Goal: Task Accomplishment & Management: Manage account settings

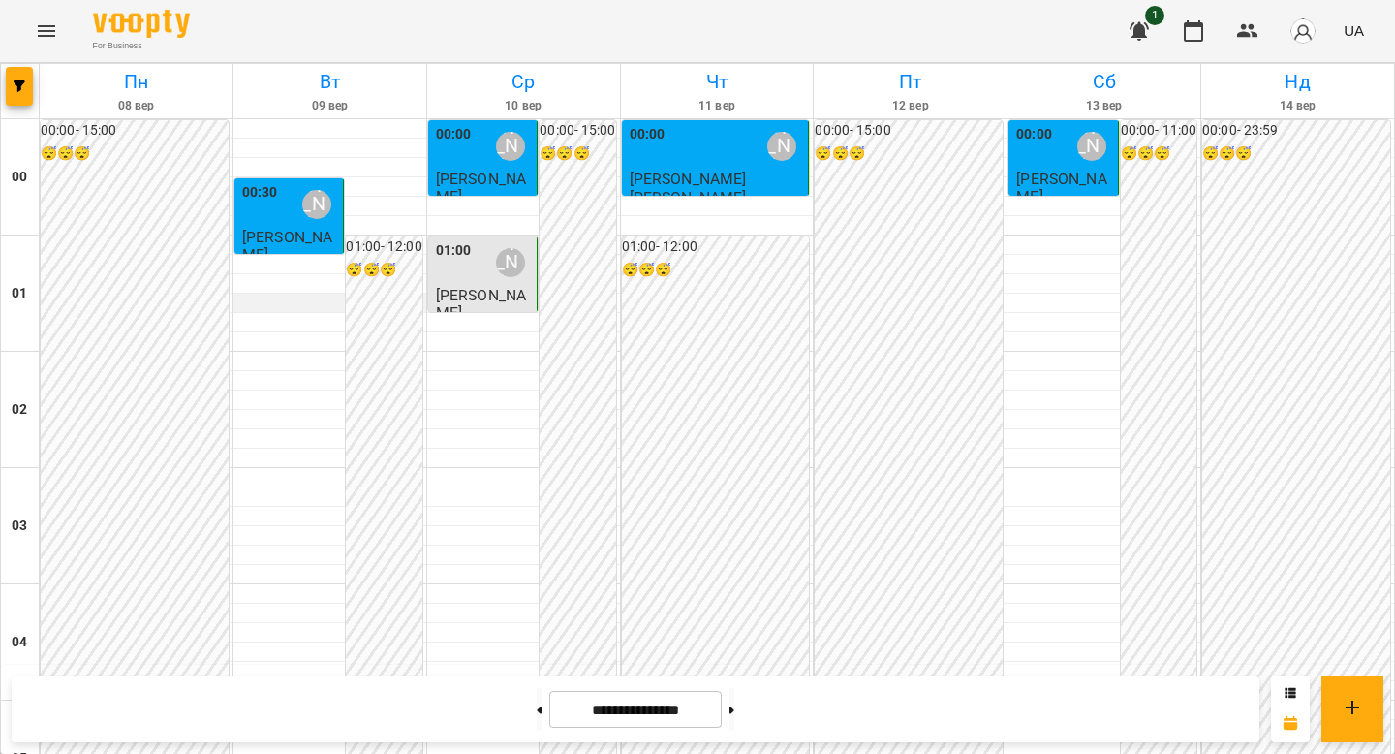
scroll to position [2243, 0]
click at [735, 702] on button at bounding box center [732, 709] width 5 height 43
type input "**********"
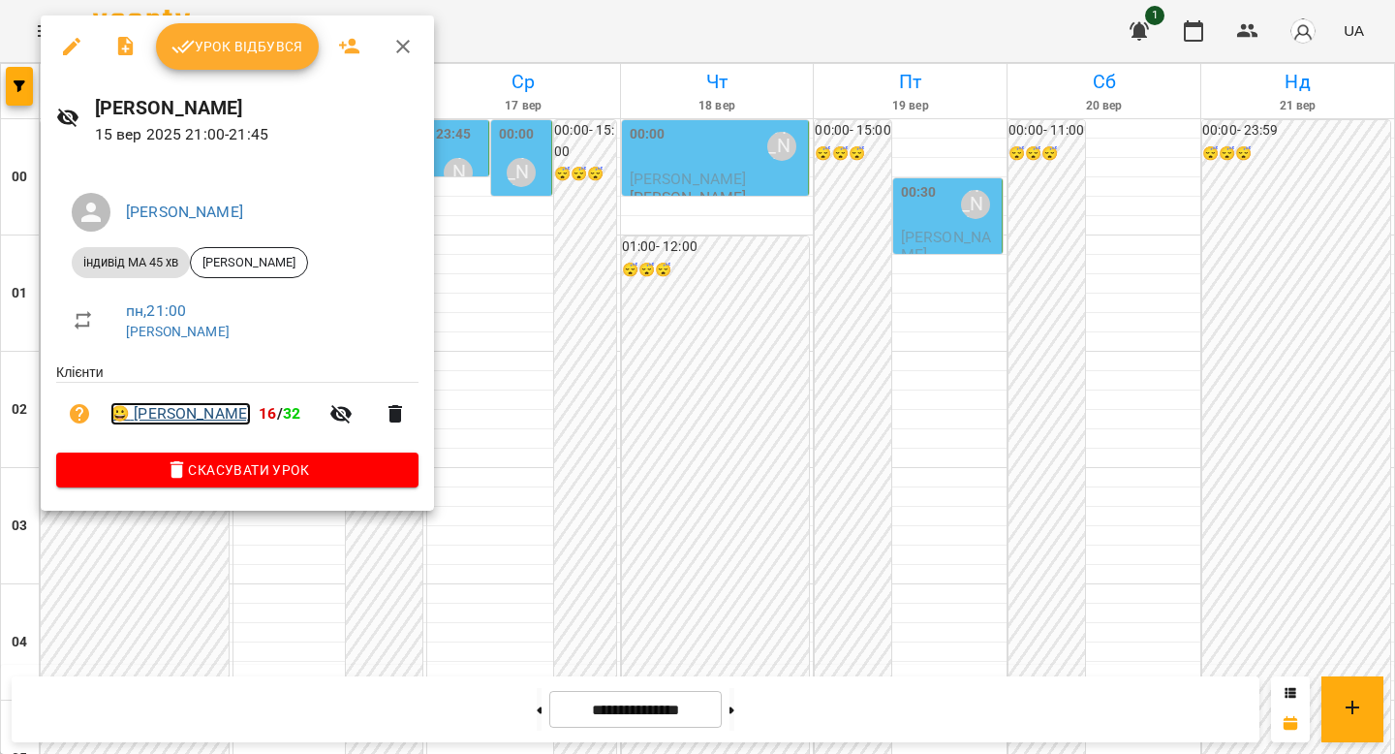
click at [210, 420] on link "😀 [PERSON_NAME]" at bounding box center [180, 413] width 141 height 23
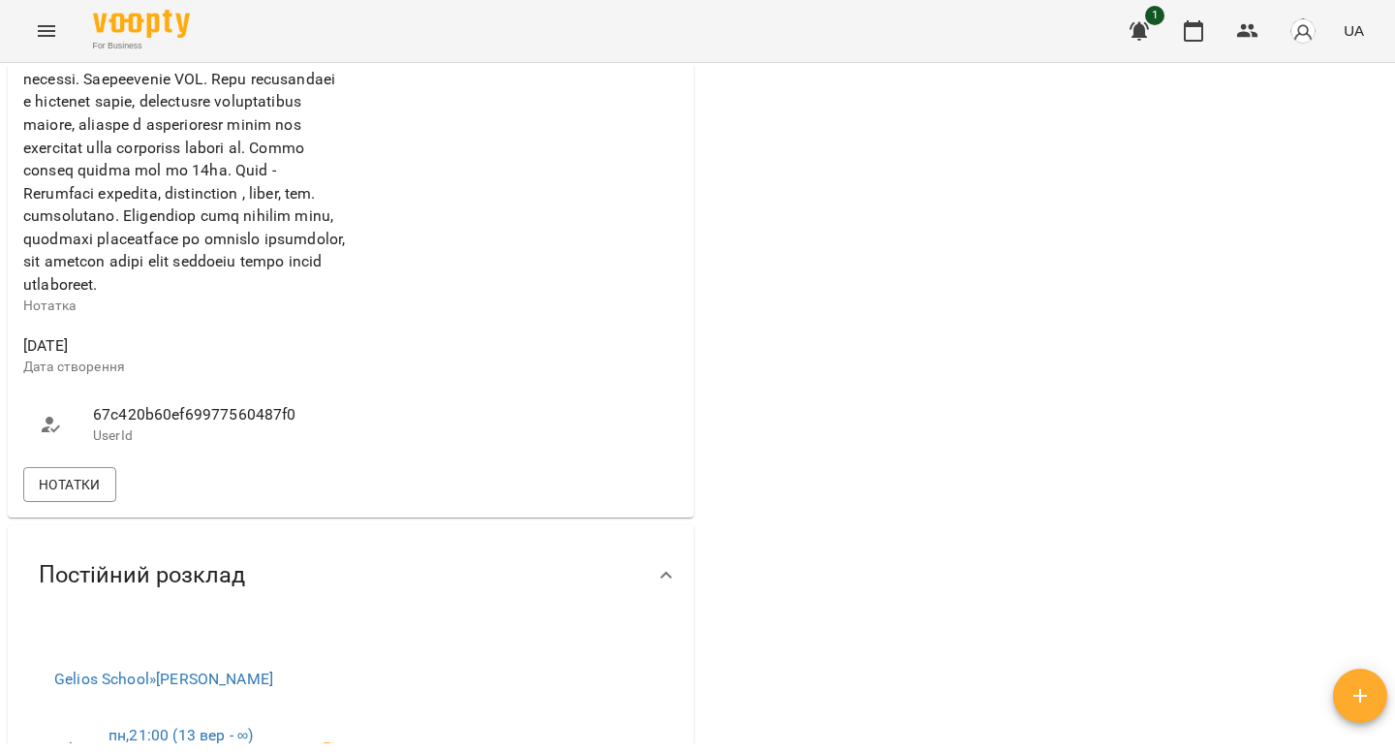
scroll to position [961, 0]
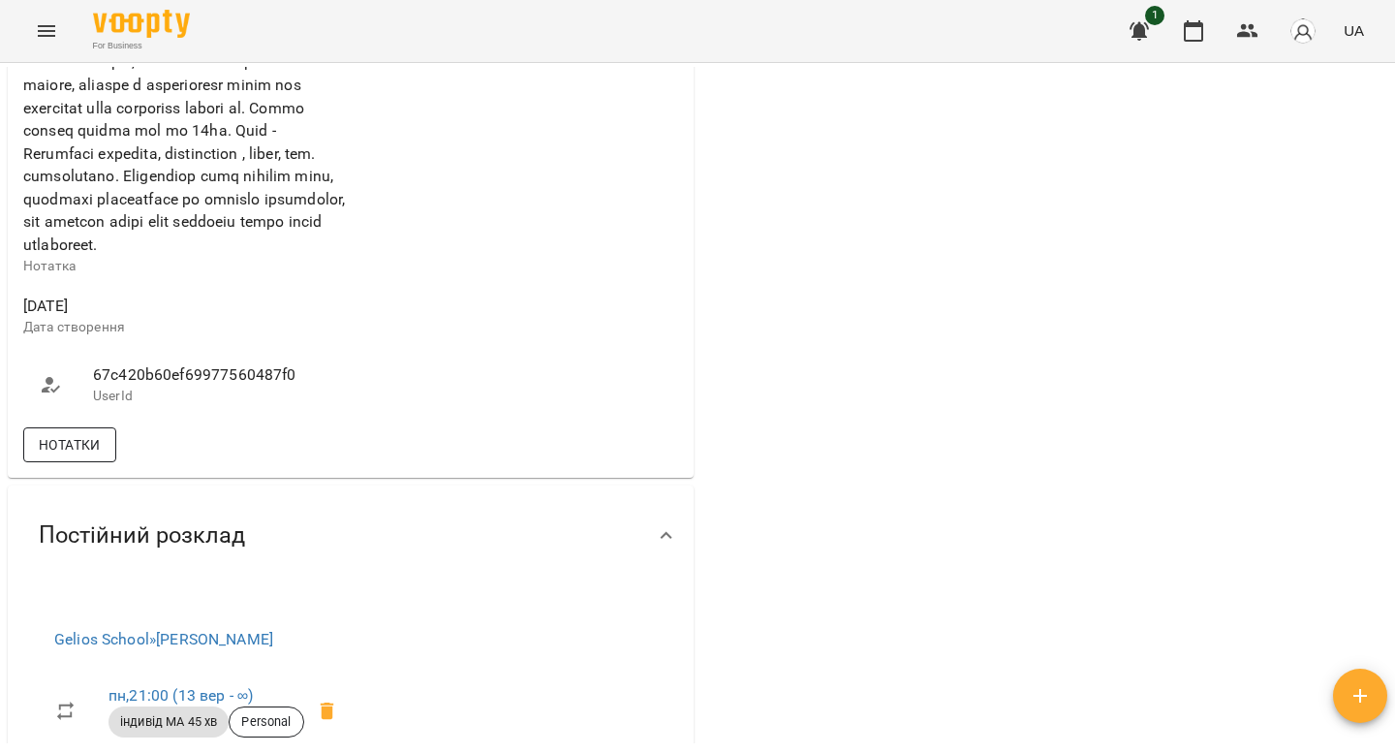
click at [95, 456] on span "Нотатки" at bounding box center [70, 444] width 62 height 23
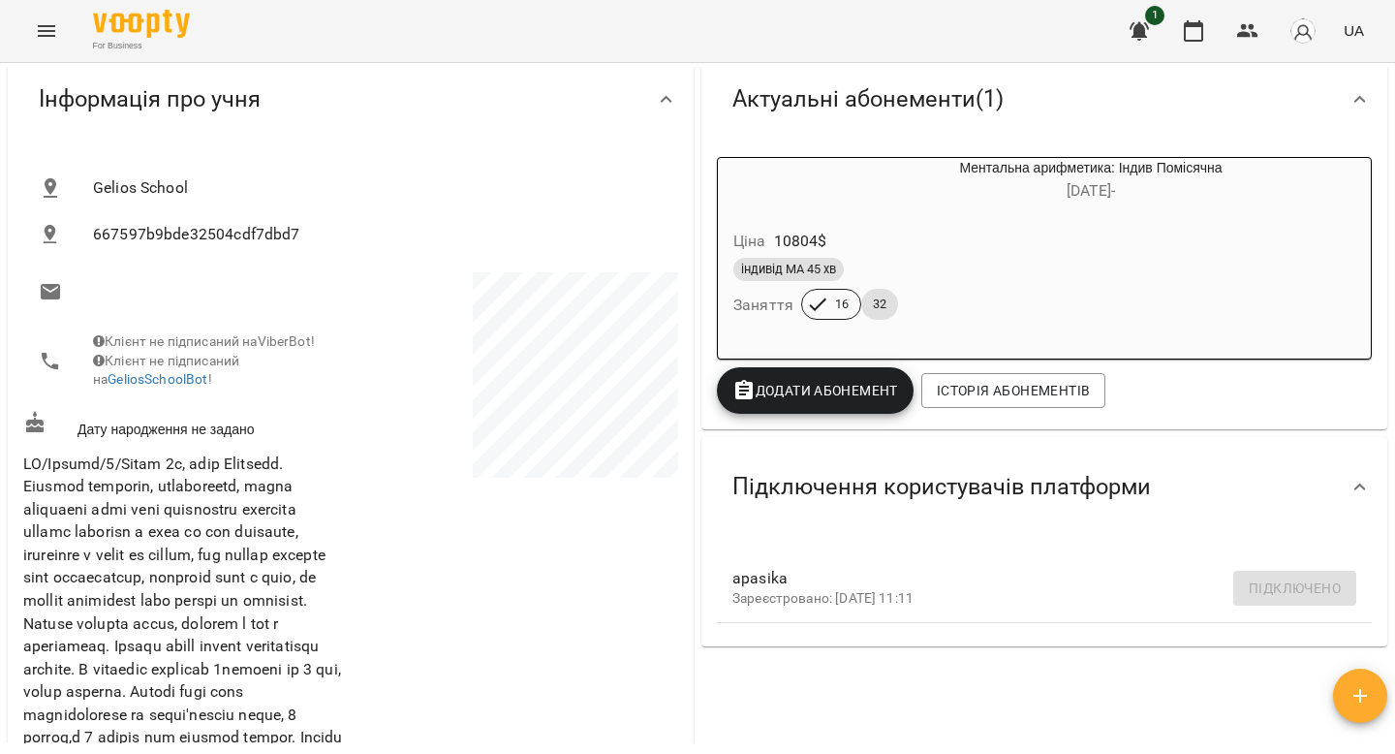
scroll to position [0, 0]
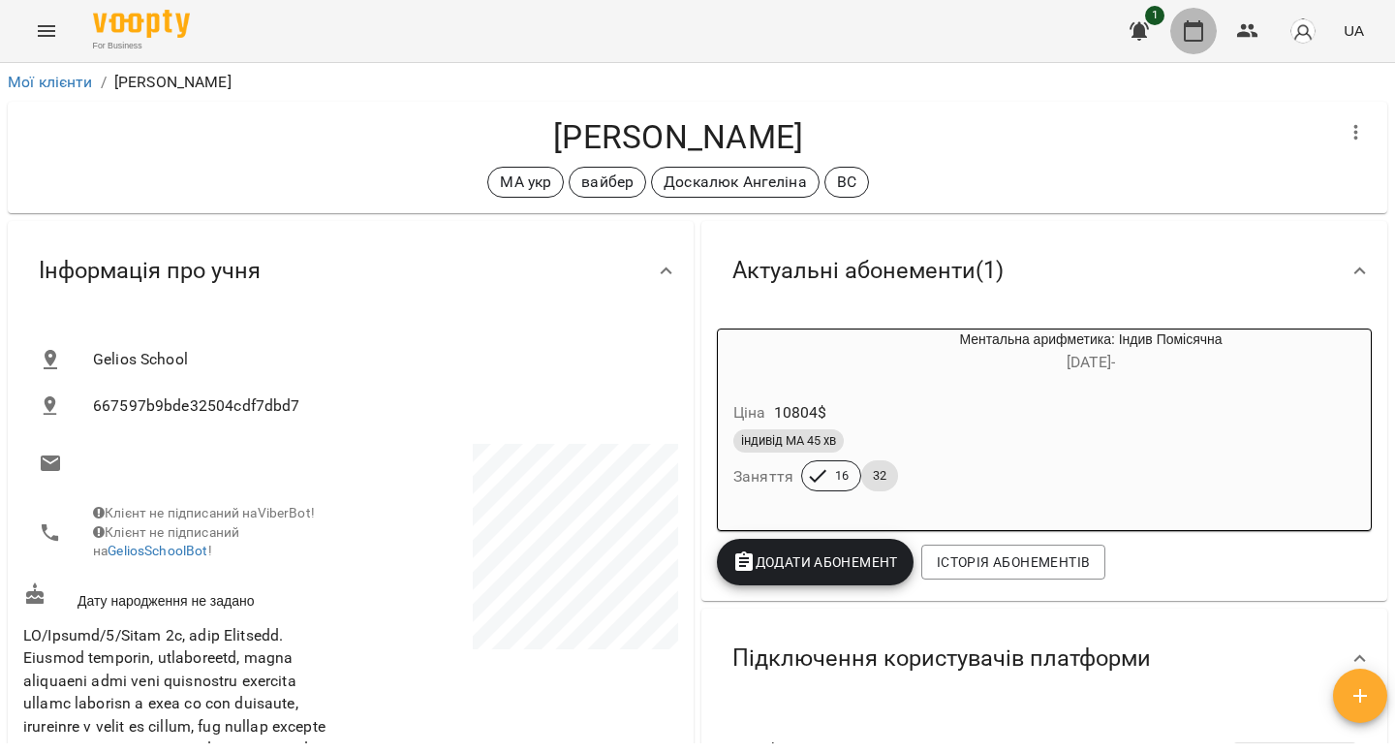
click at [1187, 36] on icon "button" at bounding box center [1193, 30] width 19 height 21
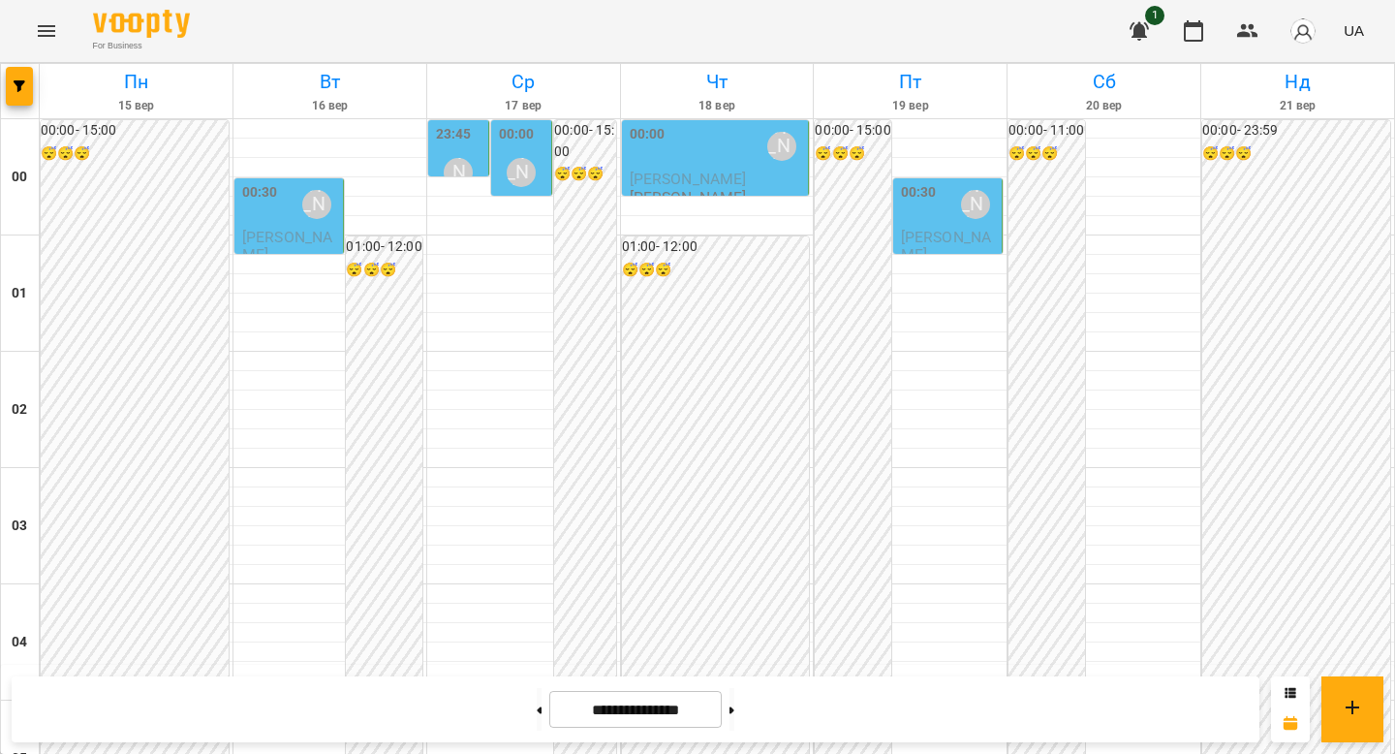
click at [505, 179] on div "[PERSON_NAME]" at bounding box center [521, 172] width 45 height 45
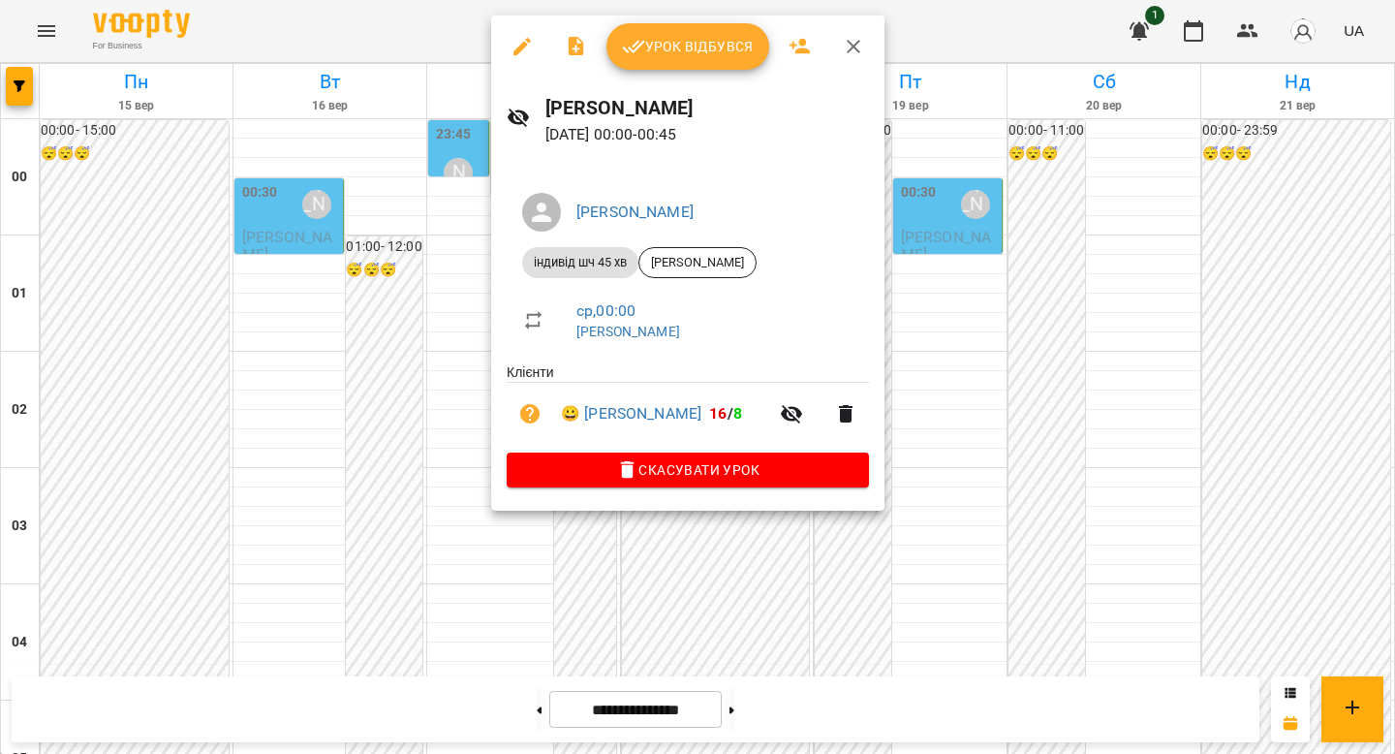
click at [468, 226] on div at bounding box center [697, 377] width 1395 height 754
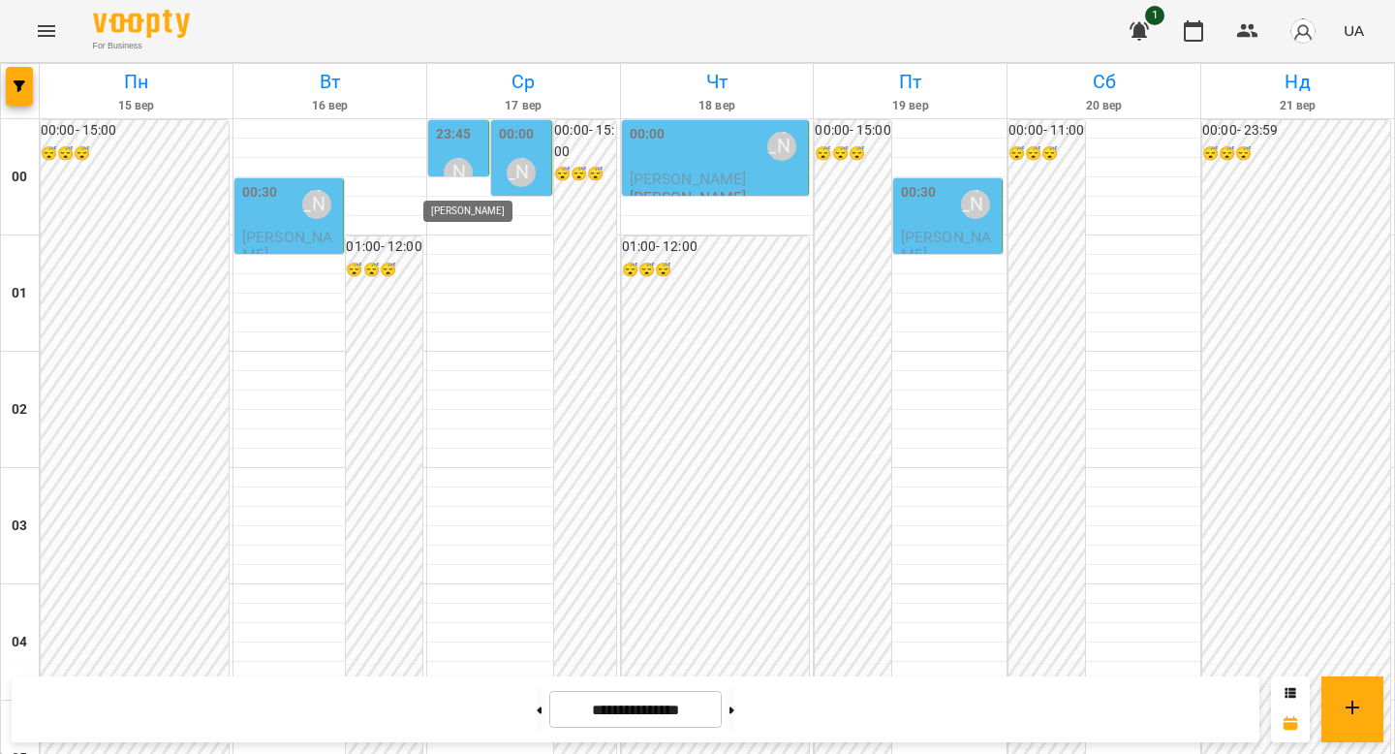
click at [463, 171] on div "[PERSON_NAME]" at bounding box center [458, 172] width 29 height 29
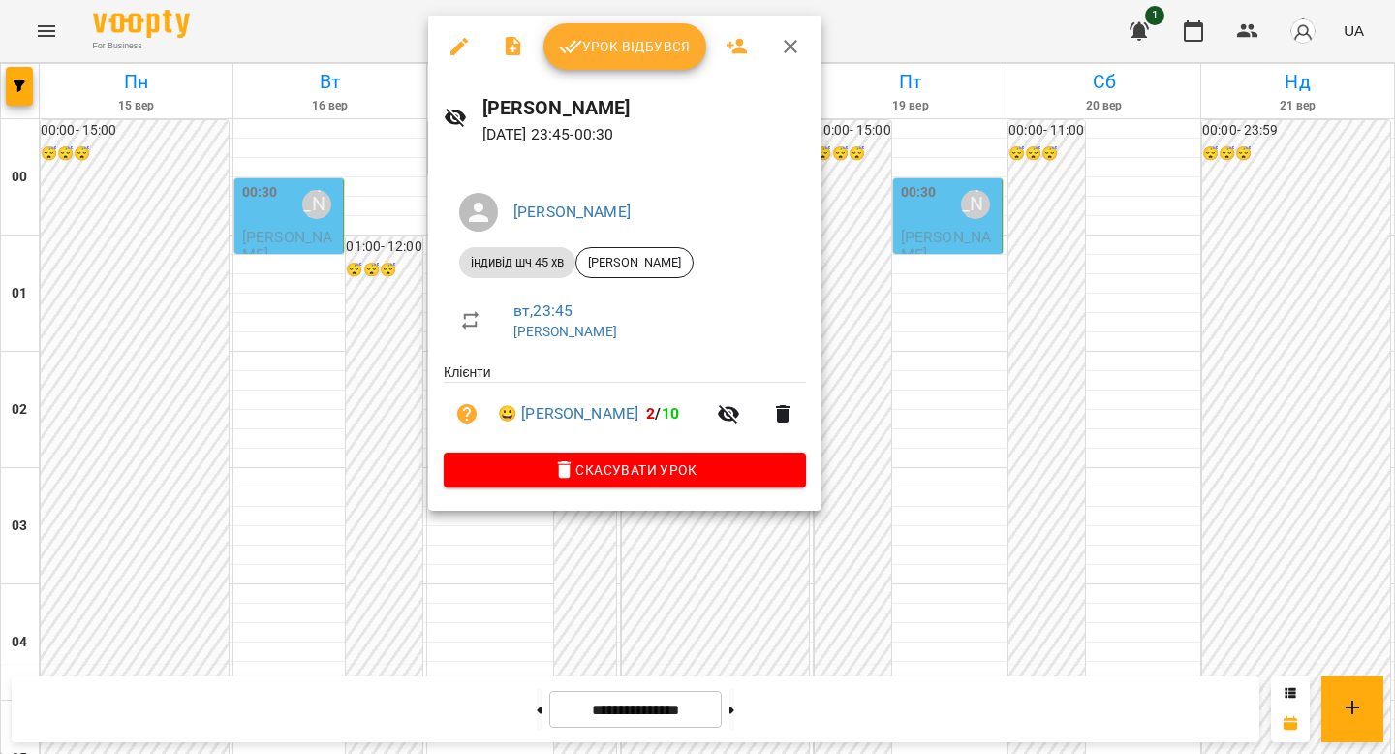
click at [369, 288] on div at bounding box center [697, 377] width 1395 height 754
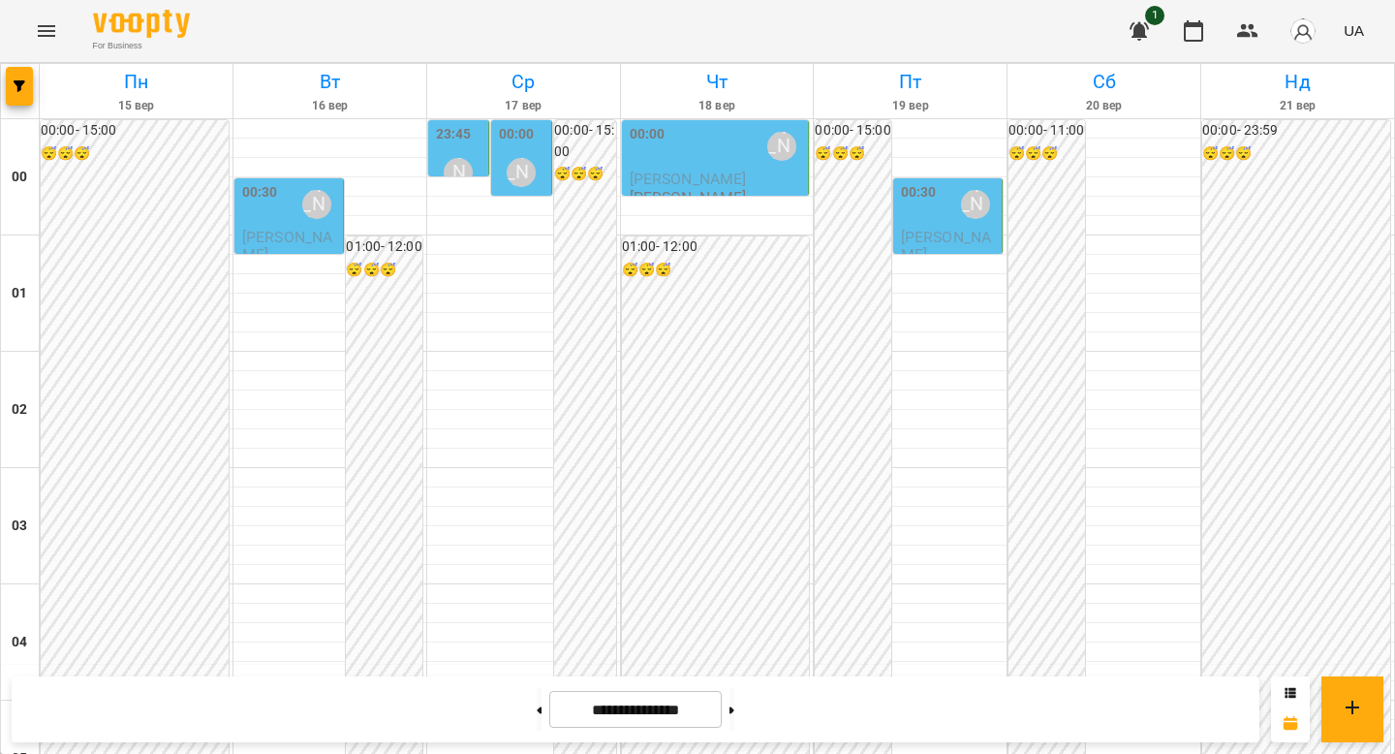
scroll to position [2243, 0]
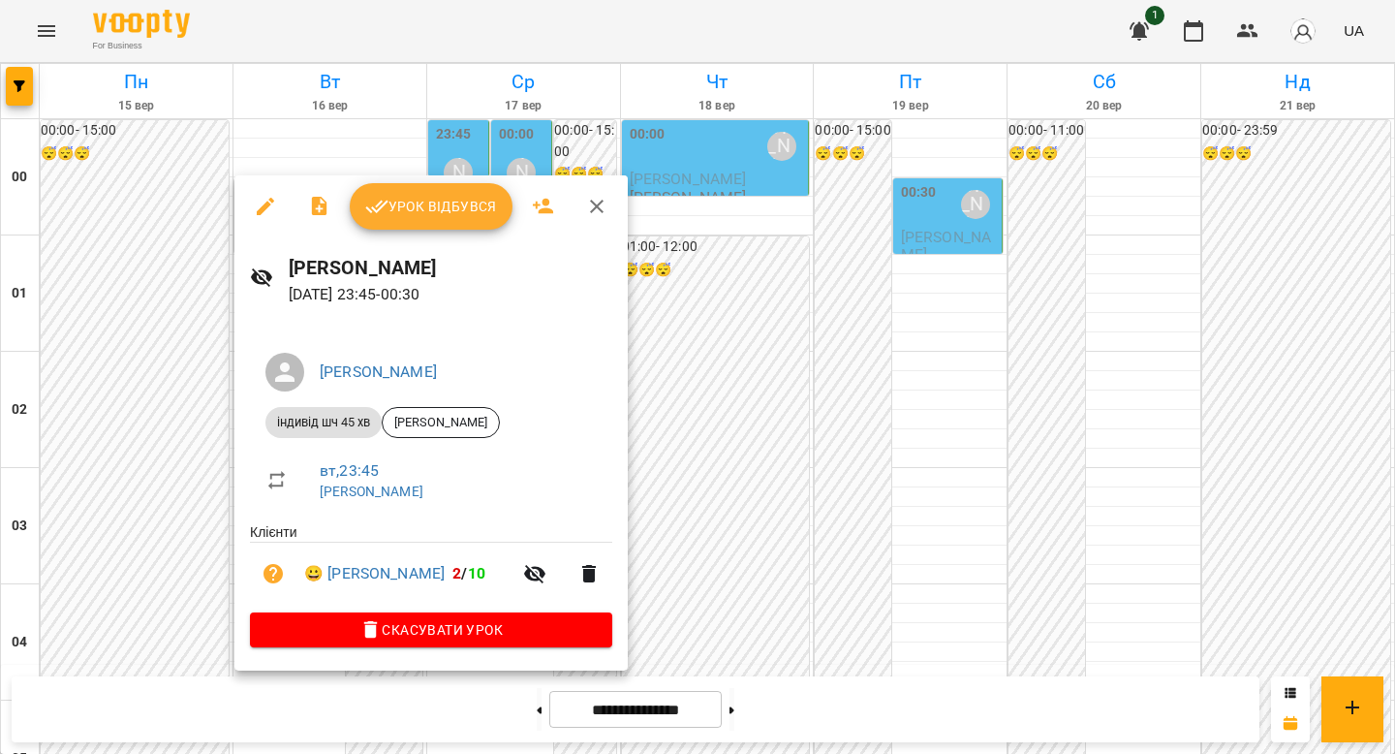
click at [191, 499] on div at bounding box center [697, 377] width 1395 height 754
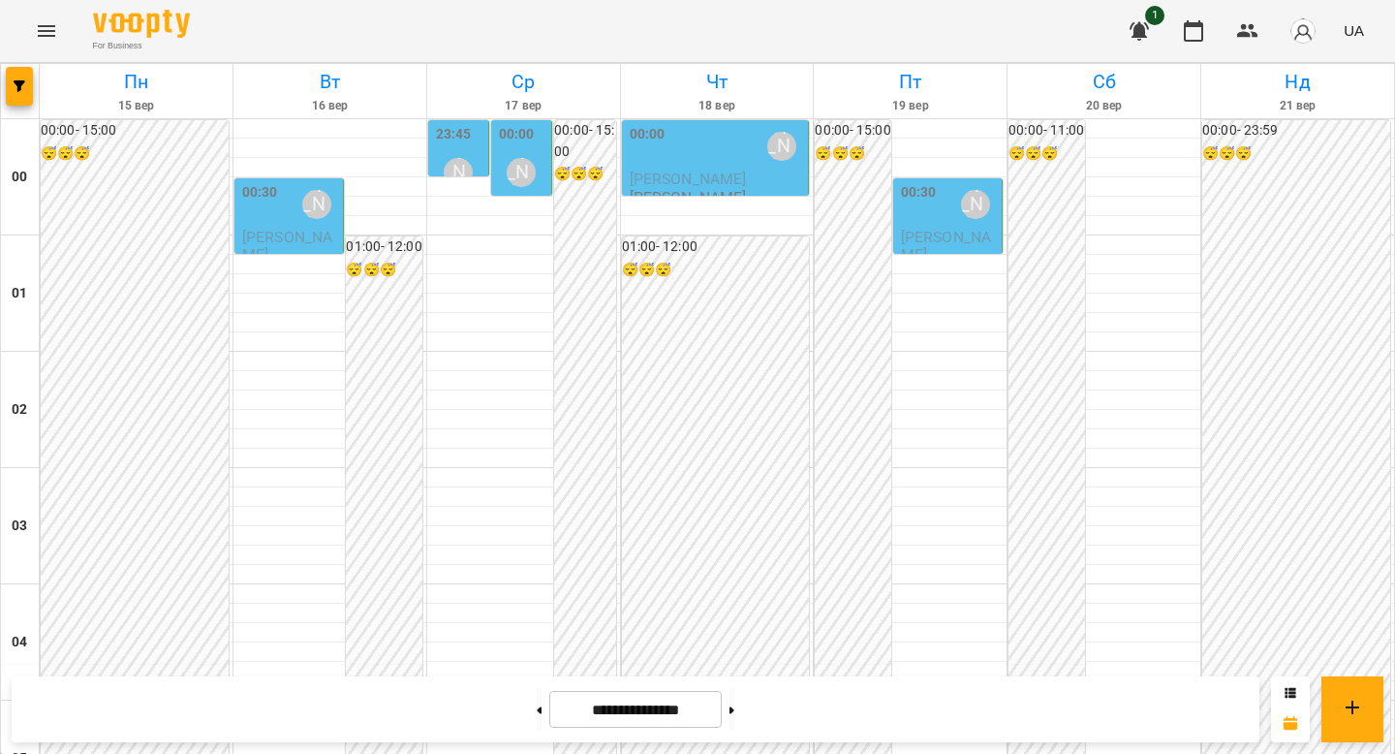
scroll to position [1823, 0]
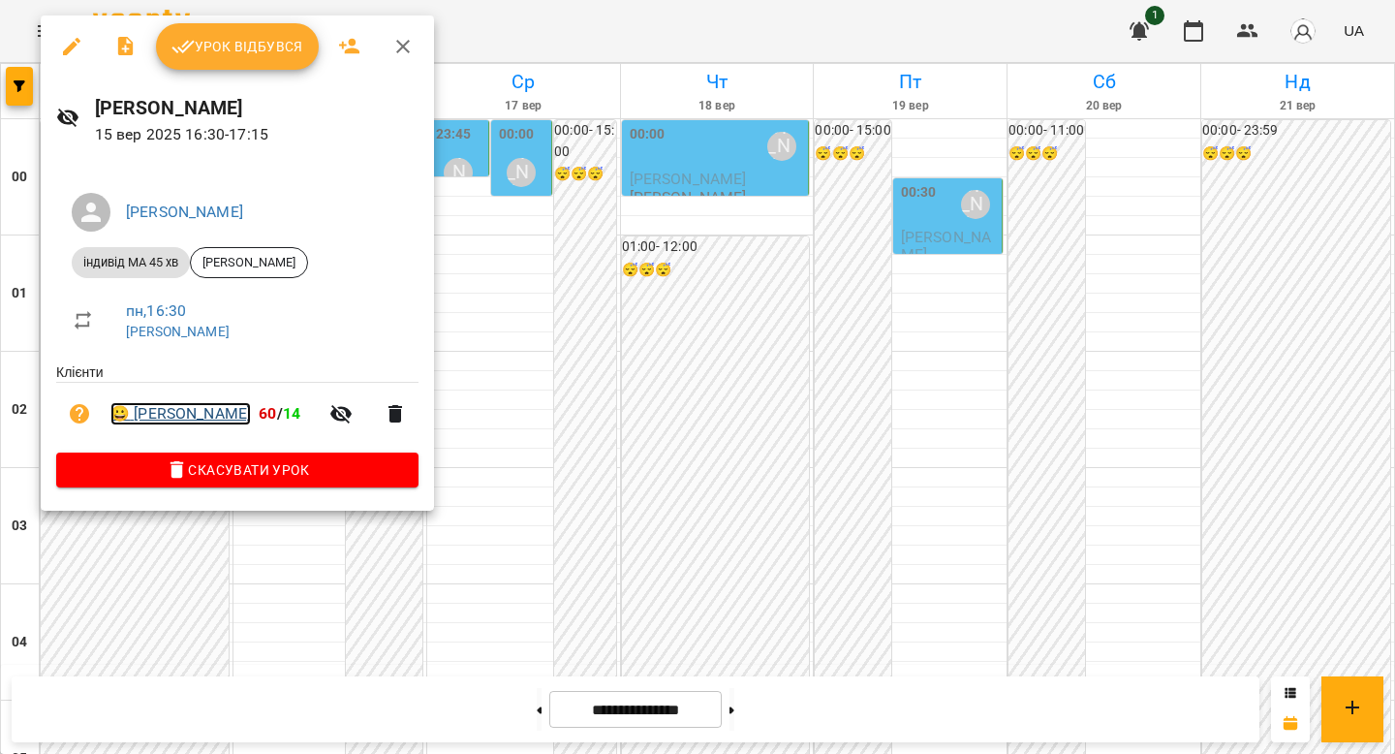
click at [191, 407] on link "😀 [PERSON_NAME]" at bounding box center [180, 413] width 141 height 23
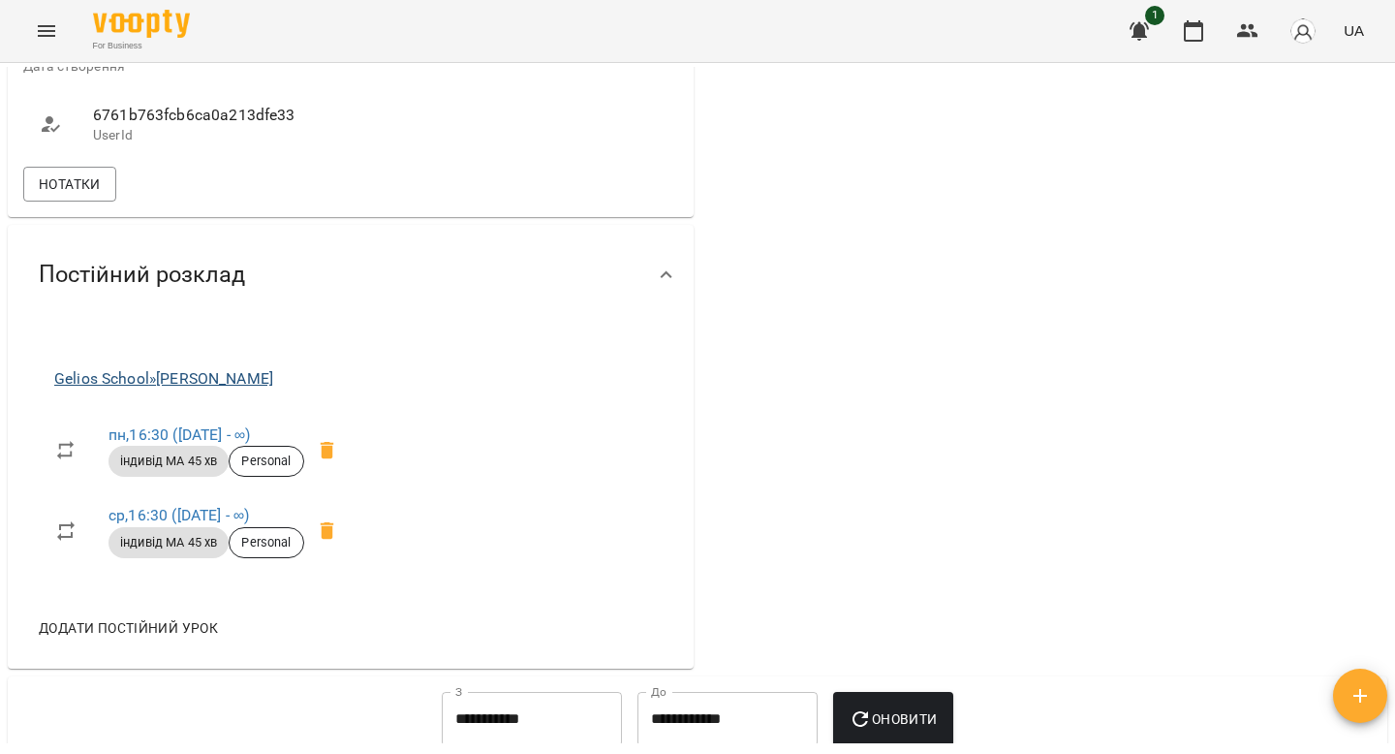
scroll to position [1105, 0]
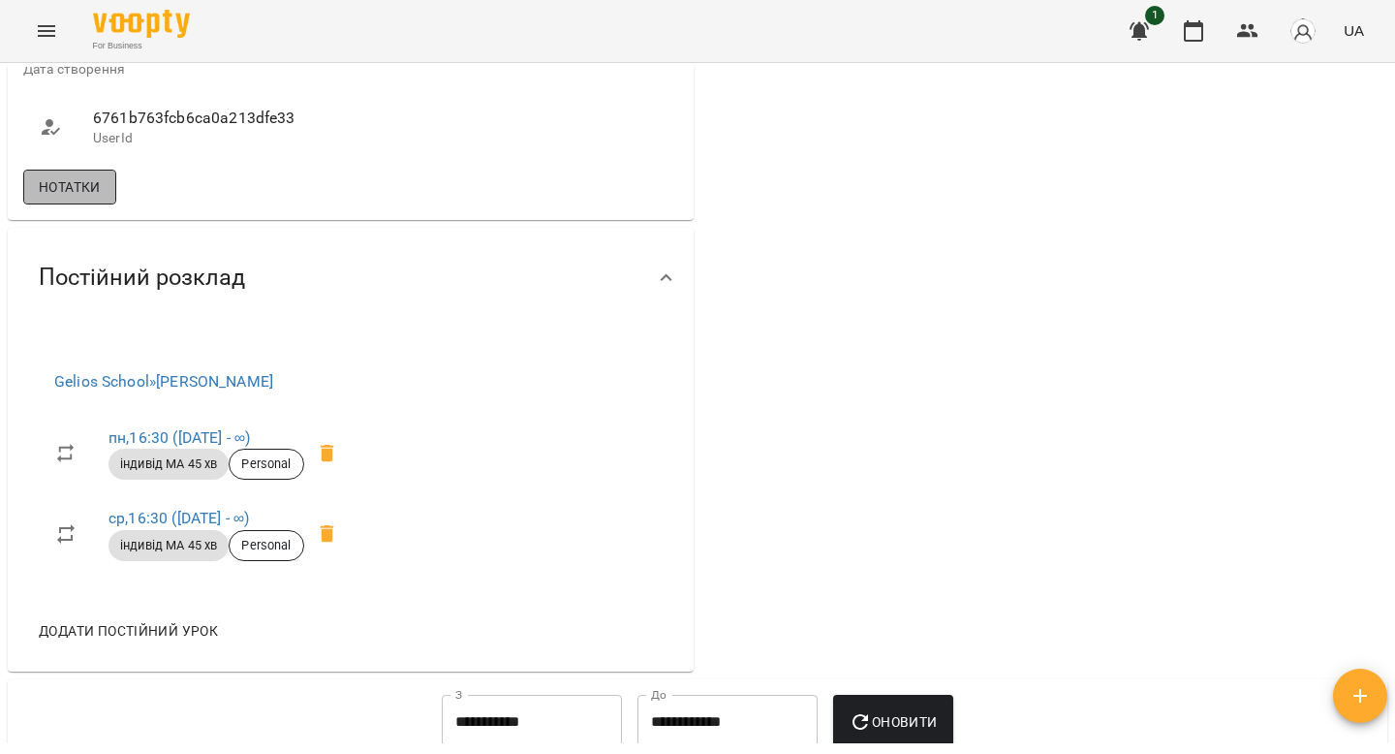
click at [67, 199] on span "Нотатки" at bounding box center [70, 186] width 62 height 23
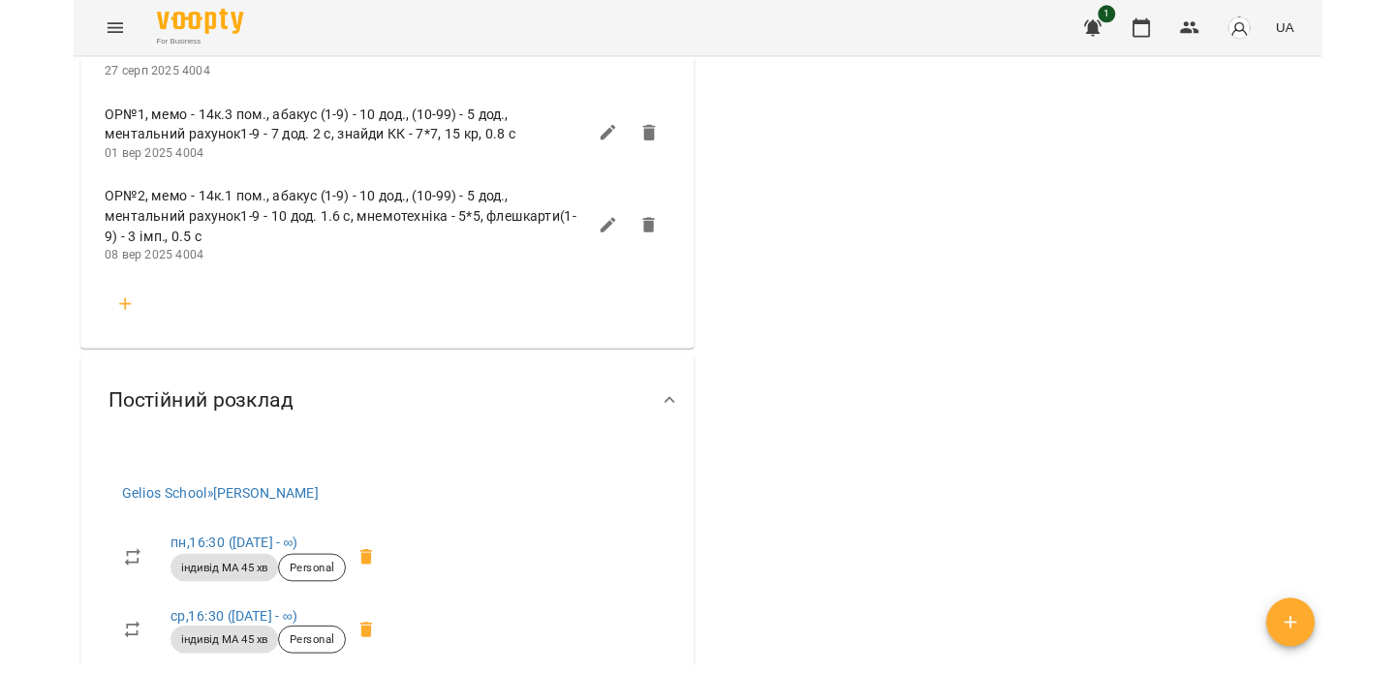
scroll to position [7881, 0]
